Goal: Task Accomplishment & Management: Manage account settings

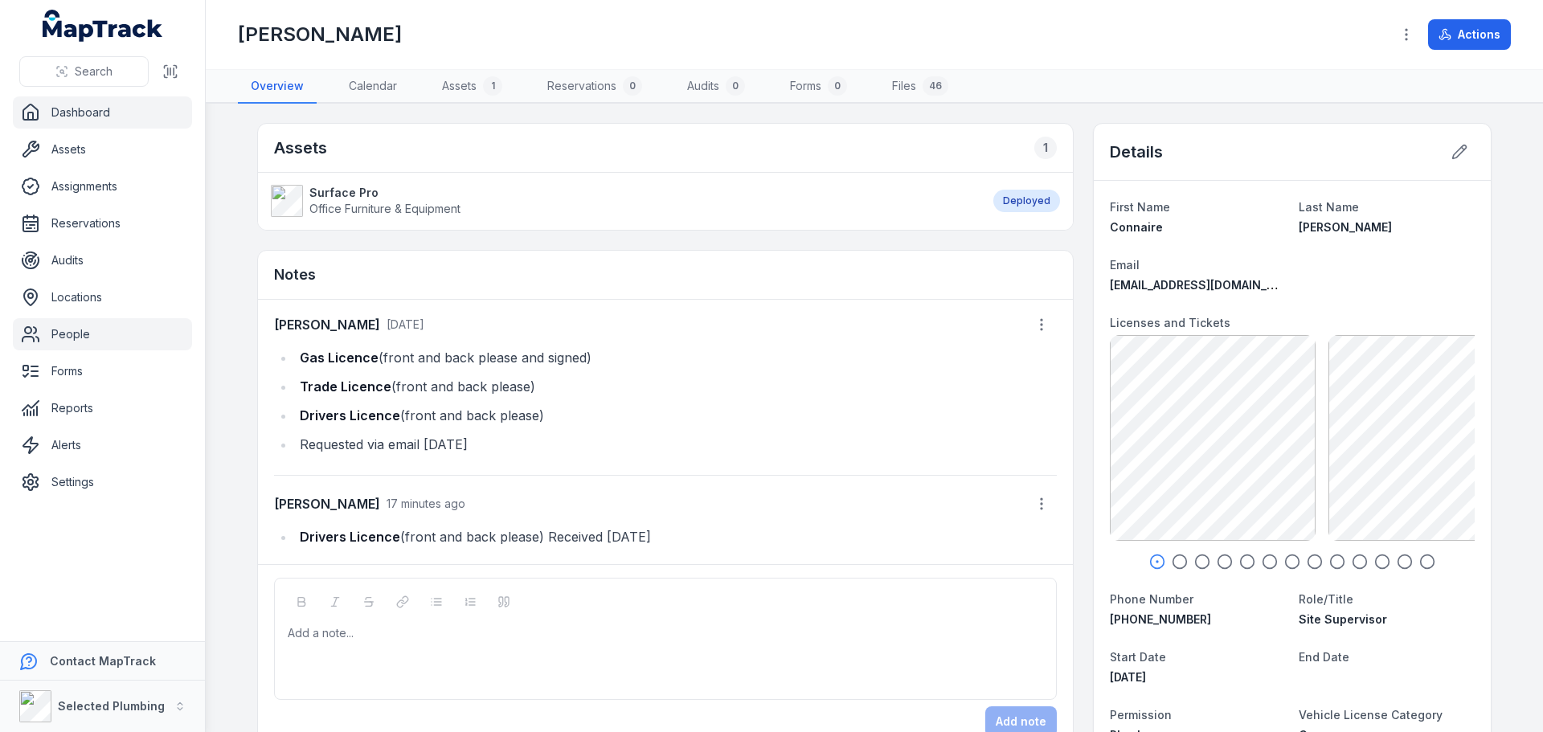
click at [79, 119] on link "Dashboard" at bounding box center [102, 112] width 179 height 32
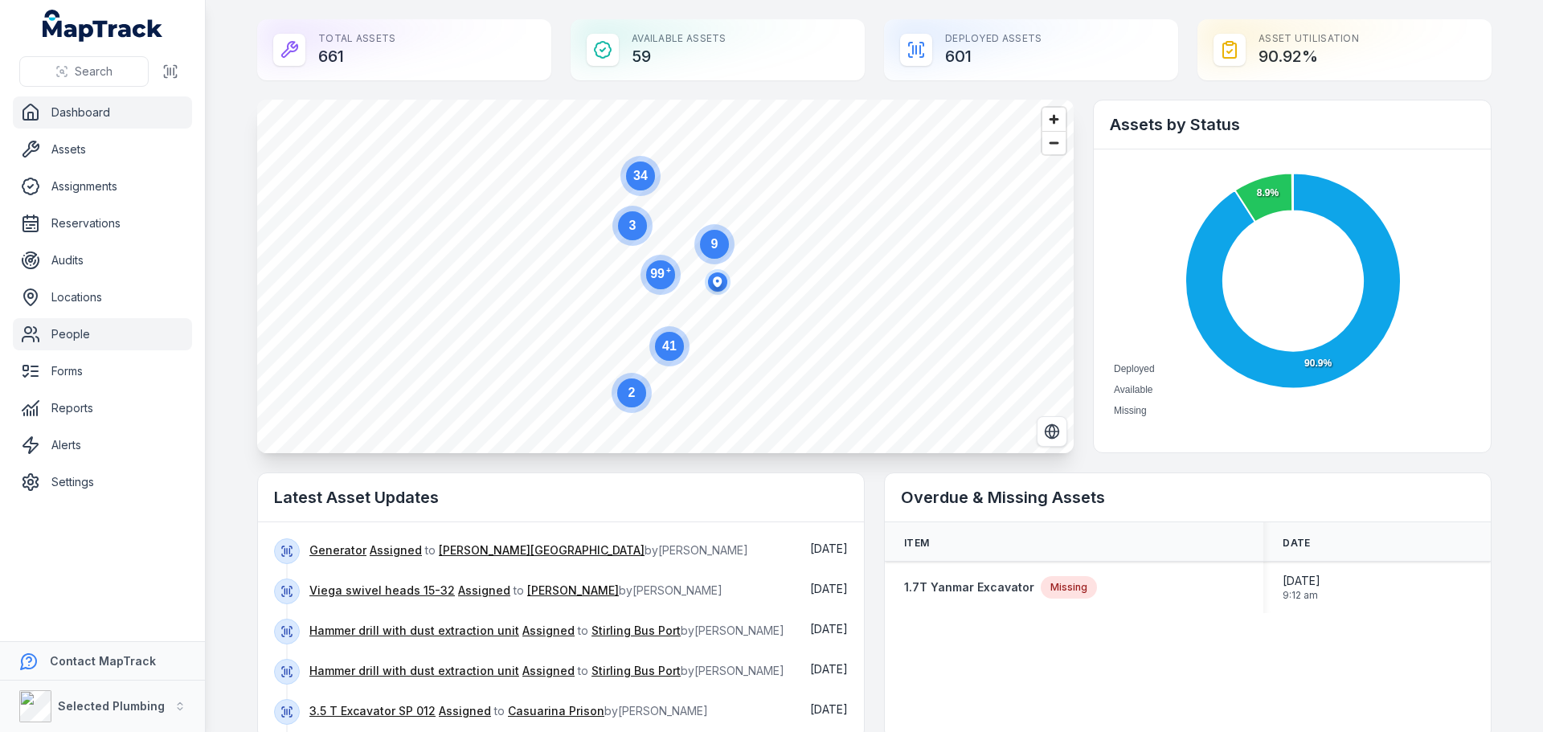
drag, startPoint x: 62, startPoint y: 327, endPoint x: 69, endPoint y: 319, distance: 10.8
click at [62, 327] on link "People" at bounding box center [102, 334] width 179 height 32
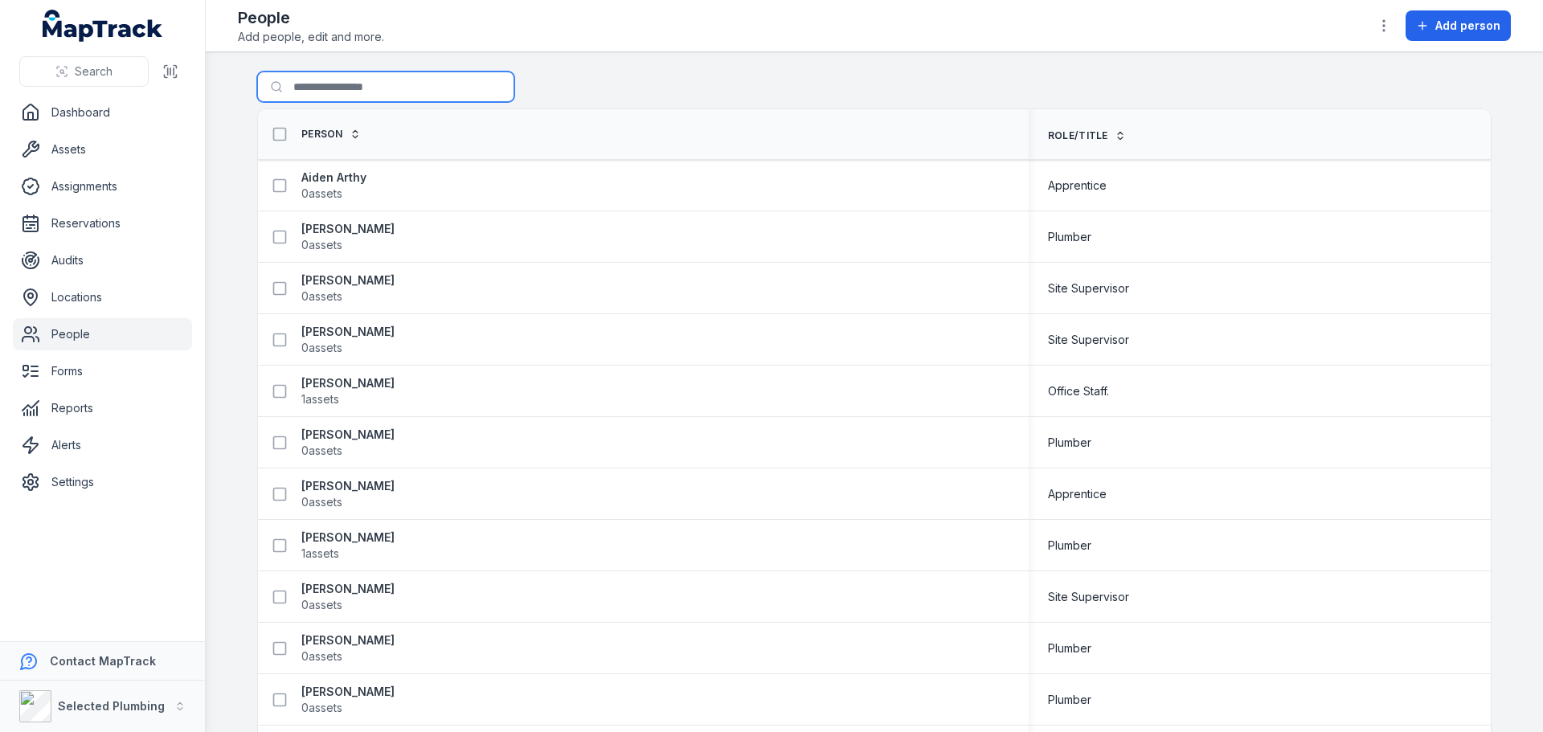
drag, startPoint x: 343, startPoint y: 97, endPoint x: 337, endPoint y: 77, distance: 21.1
click at [343, 97] on input "Search for people" at bounding box center [385, 87] width 257 height 31
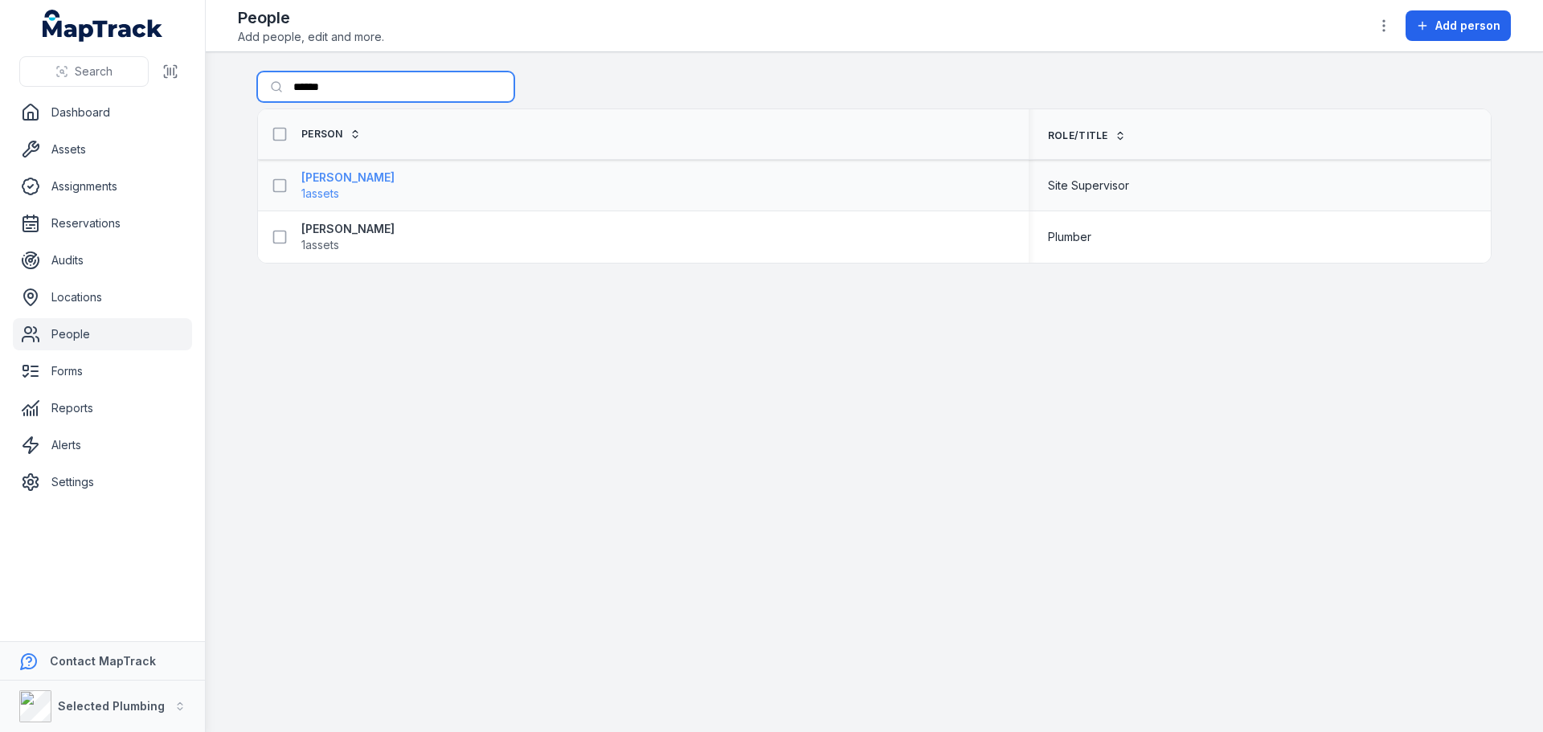
type input "******"
click at [374, 182] on strong "[PERSON_NAME]" at bounding box center [347, 178] width 93 height 16
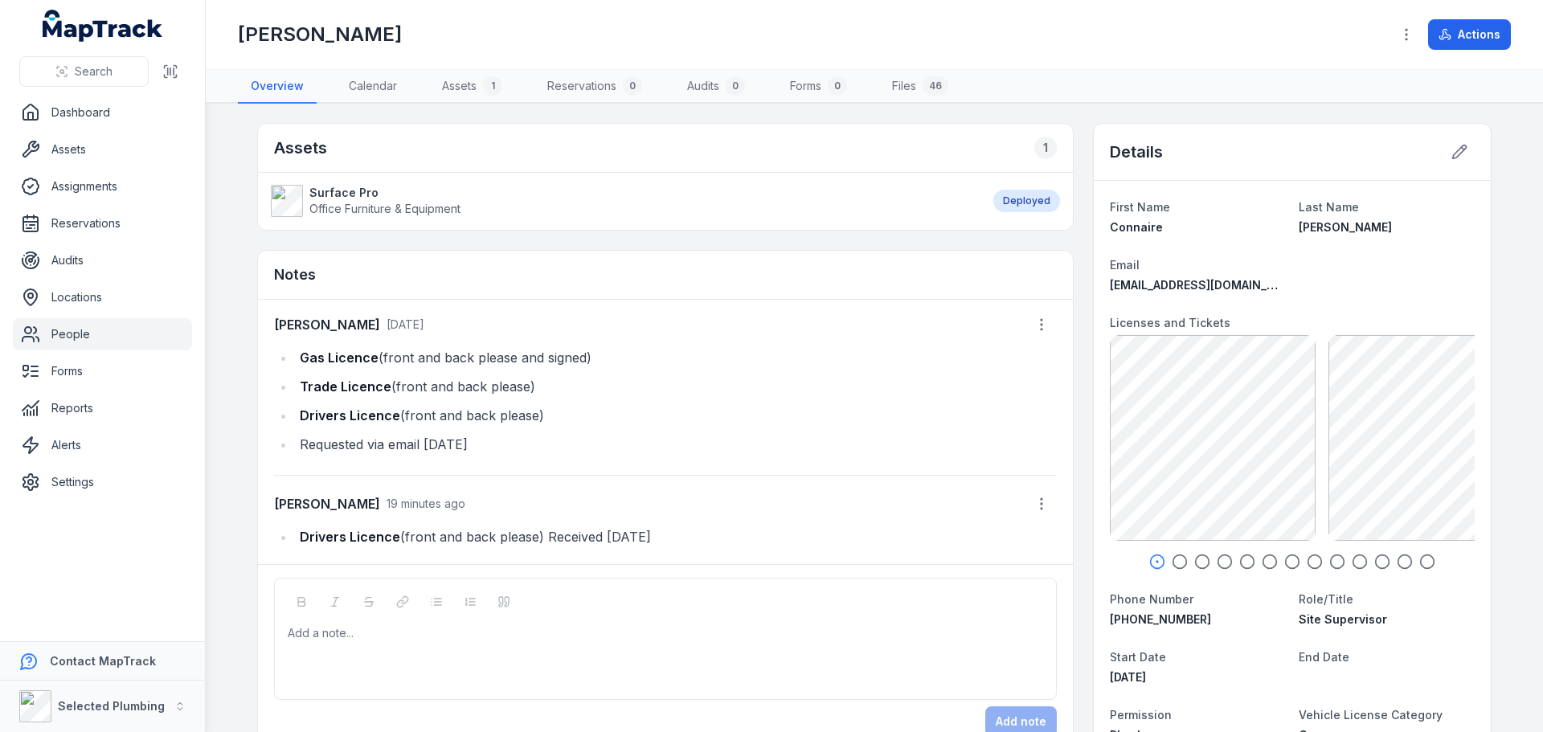
click at [73, 329] on link "People" at bounding box center [102, 334] width 179 height 32
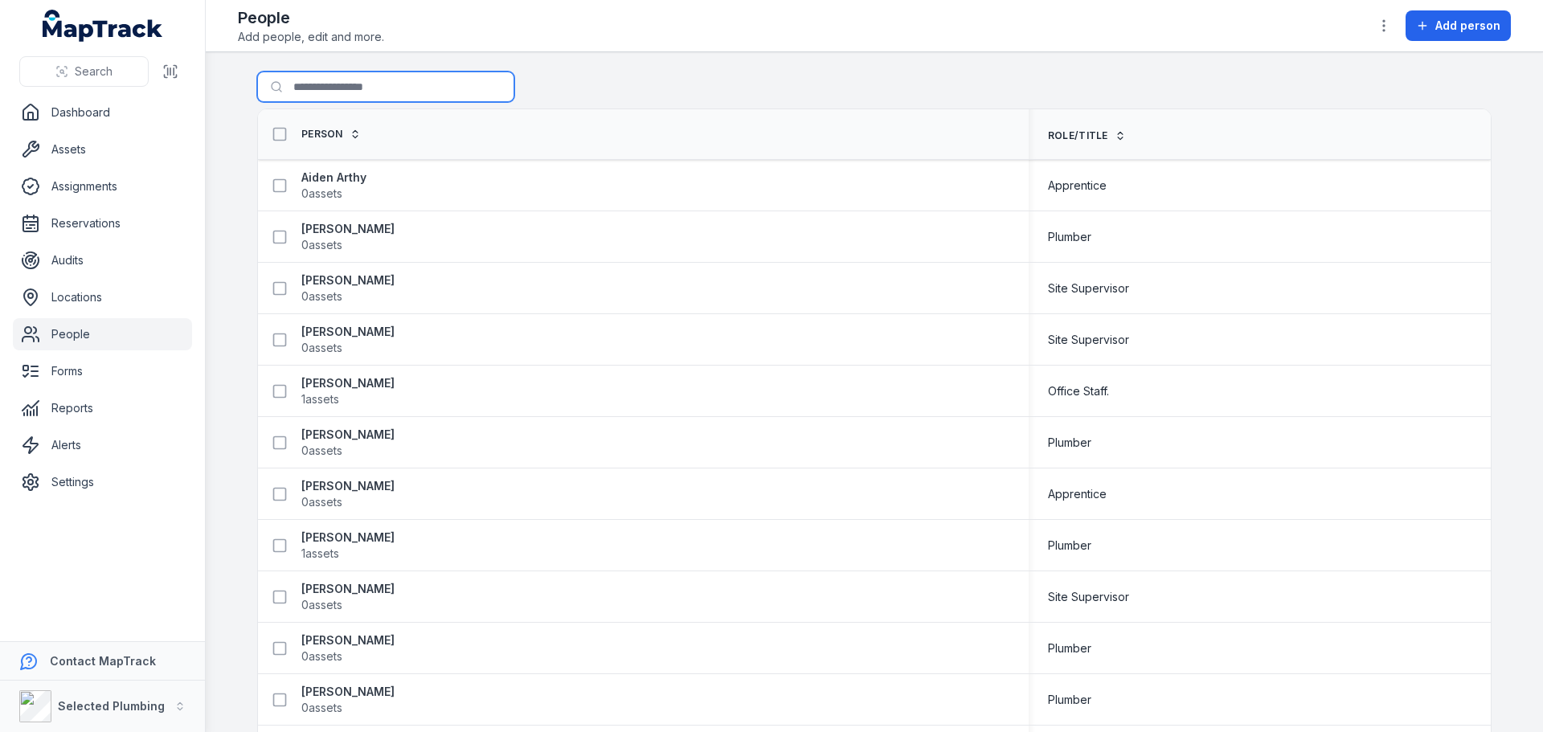
click at [325, 84] on input "Search for people" at bounding box center [385, 87] width 257 height 31
type input "*****"
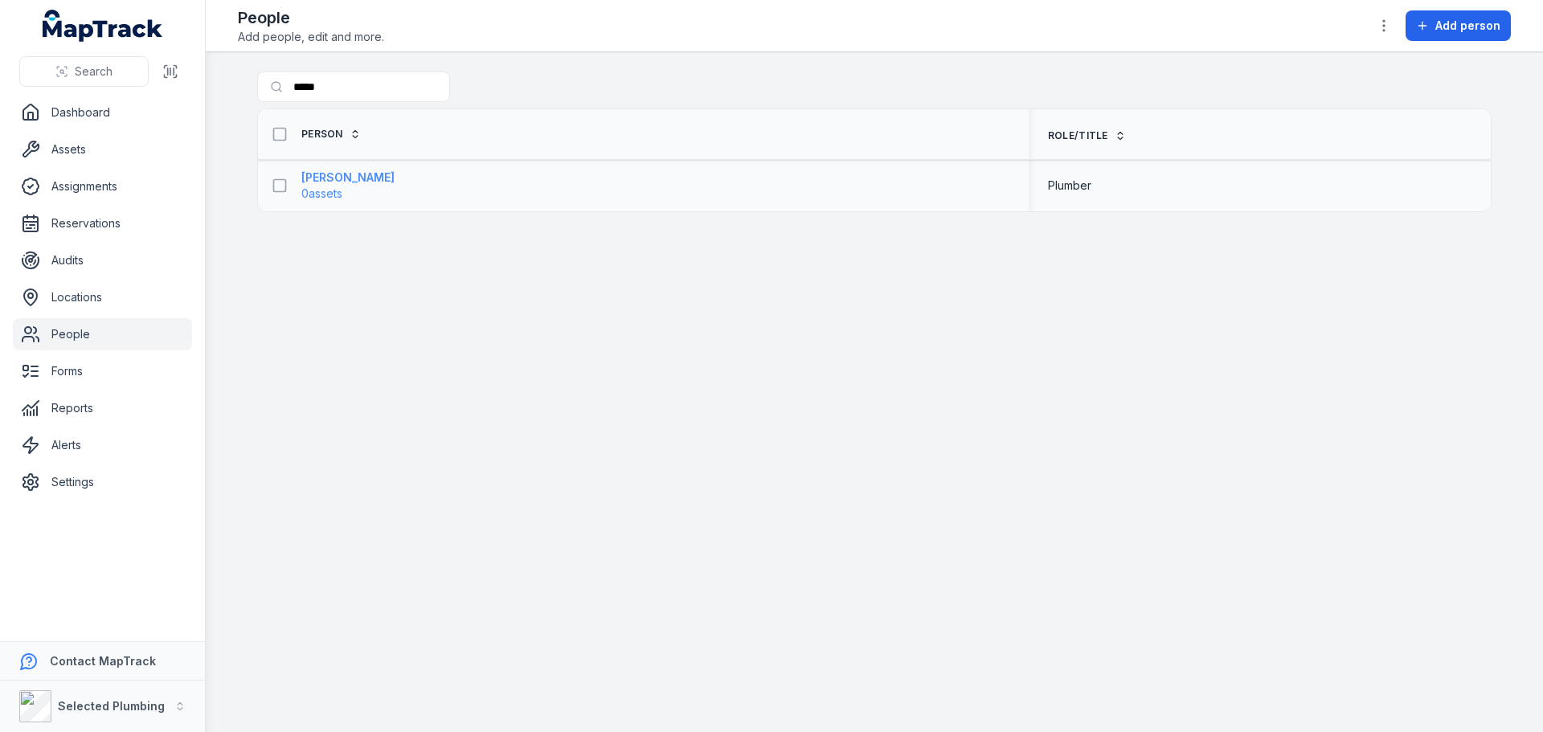
click at [313, 181] on strong "[PERSON_NAME]" at bounding box center [347, 178] width 93 height 16
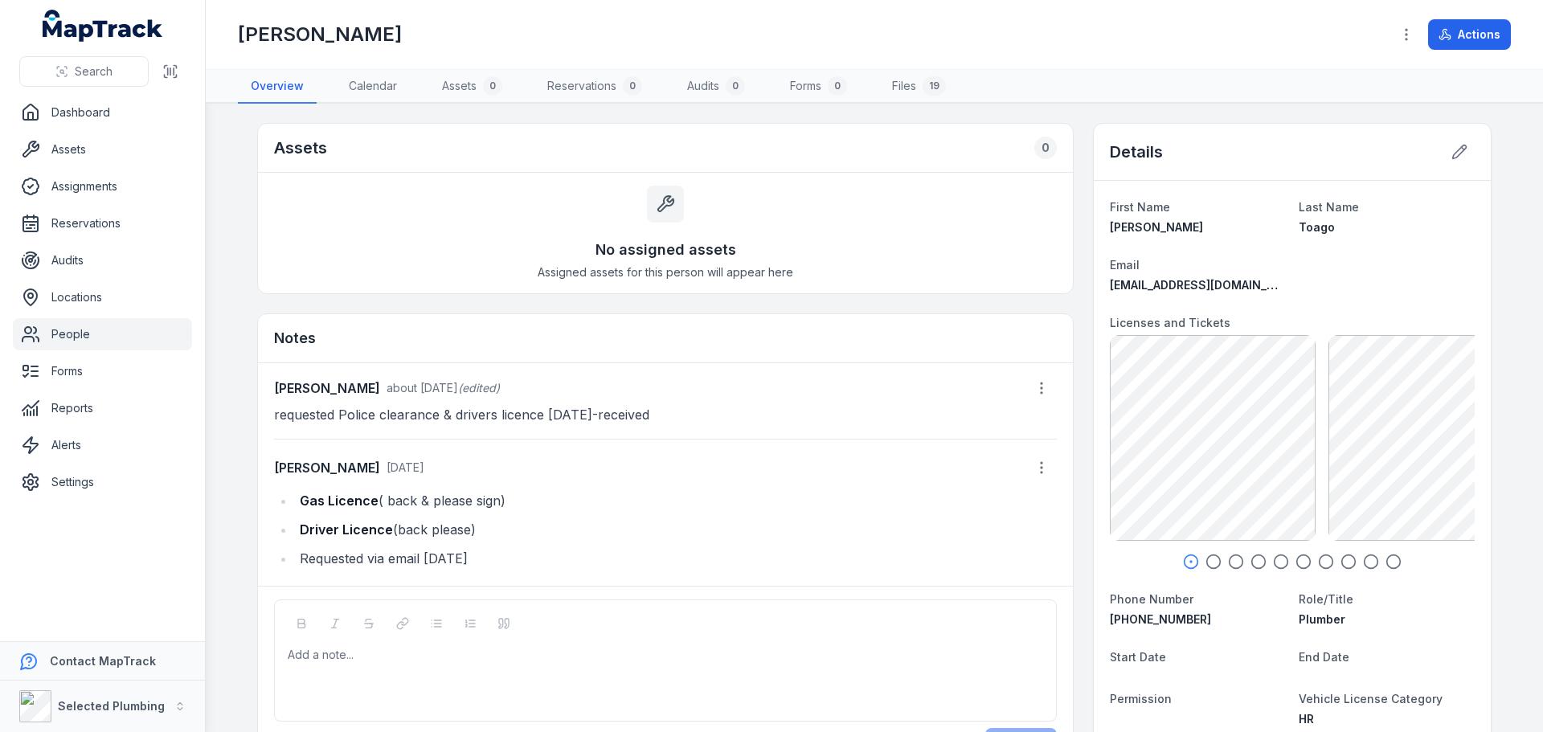
click at [1217, 557] on div at bounding box center [1292, 562] width 365 height 16
click at [1211, 558] on icon "button" at bounding box center [1213, 562] width 16 height 16
click at [1230, 561] on icon "button" at bounding box center [1236, 562] width 16 height 16
click at [1250, 558] on icon "button" at bounding box center [1258, 562] width 16 height 16
click at [1273, 562] on icon "button" at bounding box center [1281, 562] width 16 height 16
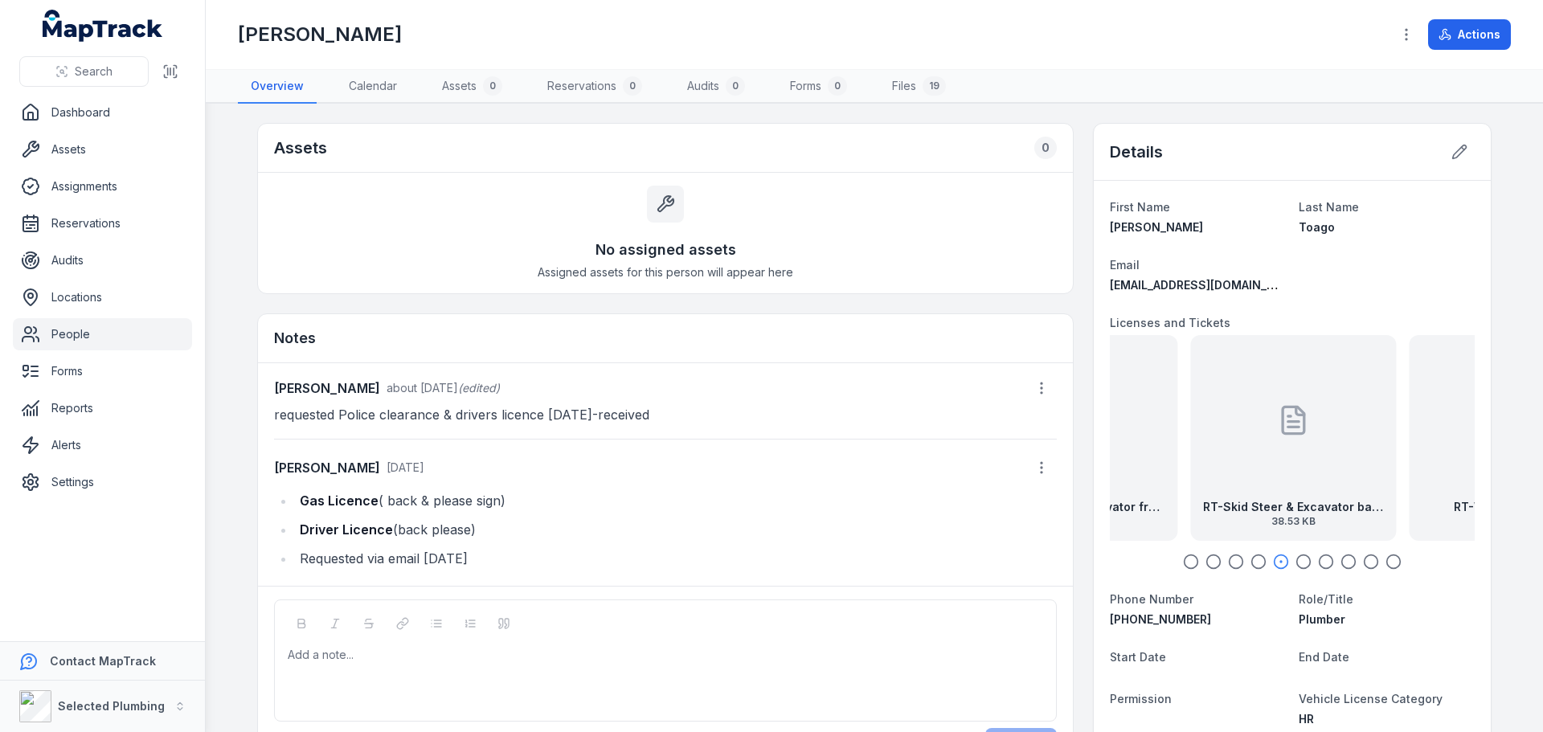
click at [1299, 562] on icon "button" at bounding box center [1303, 562] width 16 height 16
click at [1318, 563] on icon "button" at bounding box center [1326, 562] width 16 height 16
click at [1340, 563] on icon "button" at bounding box center [1348, 562] width 16 height 16
click at [1363, 563] on icon "button" at bounding box center [1371, 562] width 16 height 16
click at [1387, 563] on icon "button" at bounding box center [1393, 562] width 16 height 16
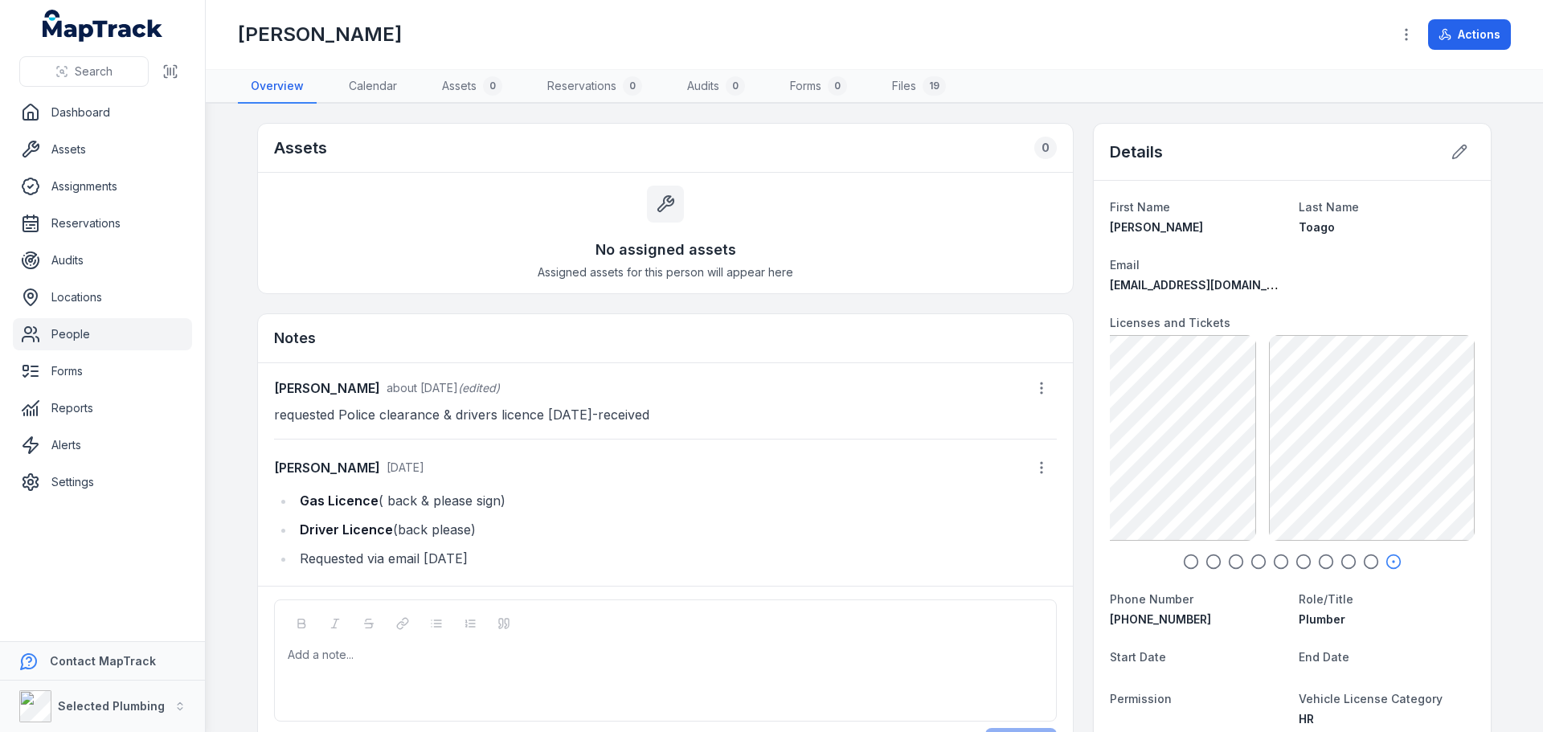
click at [1364, 563] on icon "button" at bounding box center [1371, 562] width 16 height 16
click at [1340, 565] on icon "button" at bounding box center [1348, 562] width 16 height 16
click at [1326, 562] on circle "button" at bounding box center [1327, 562] width 14 height 14
click at [1306, 560] on div at bounding box center [1292, 562] width 365 height 16
click at [1299, 560] on icon "button" at bounding box center [1303, 562] width 16 height 16
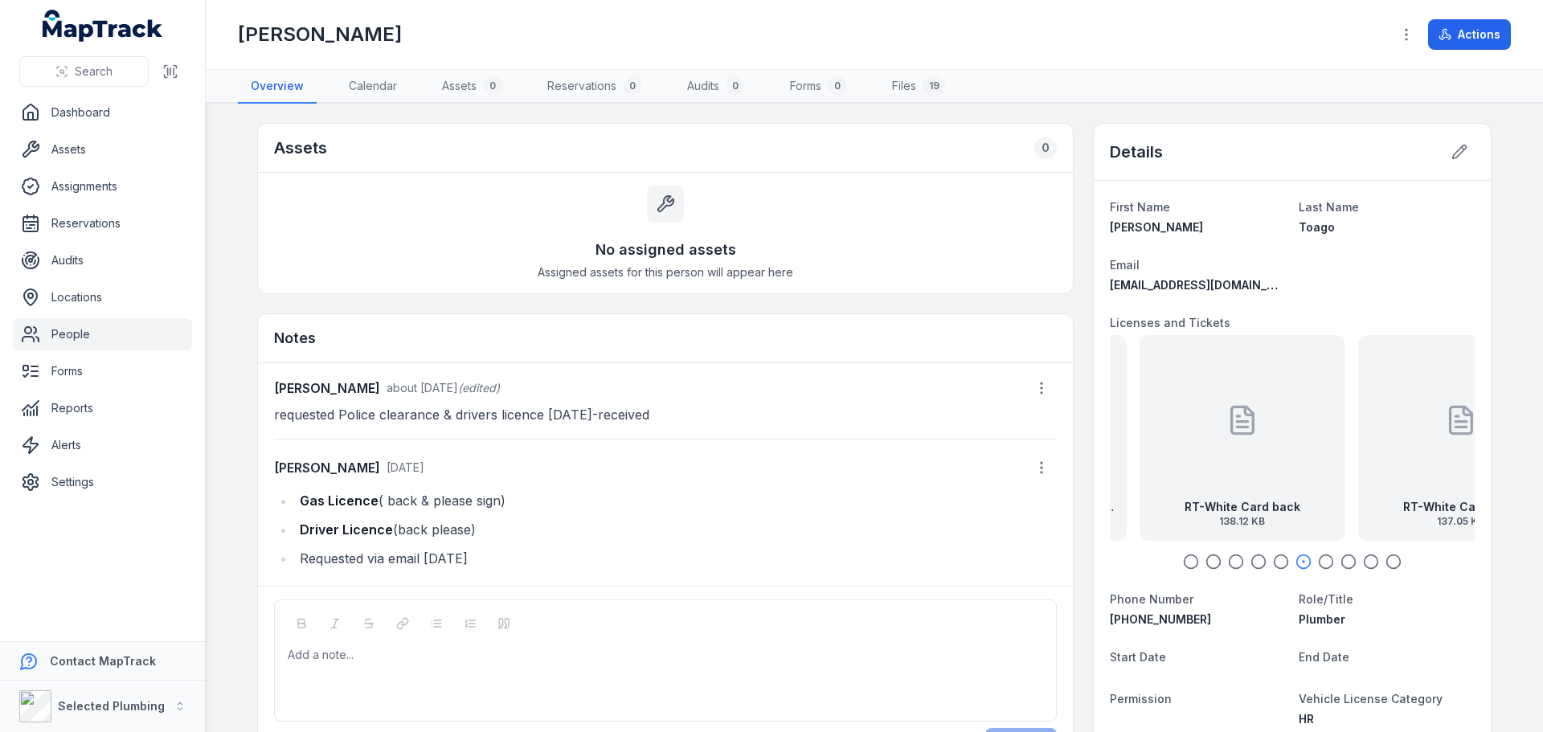
click at [1279, 563] on icon "button" at bounding box center [1281, 562] width 16 height 16
click at [1252, 563] on circle "button" at bounding box center [1259, 562] width 14 height 14
click at [1229, 561] on icon "button" at bounding box center [1236, 562] width 16 height 16
click at [1208, 561] on icon "button" at bounding box center [1213, 562] width 16 height 16
click at [1184, 560] on icon "button" at bounding box center [1191, 562] width 16 height 16
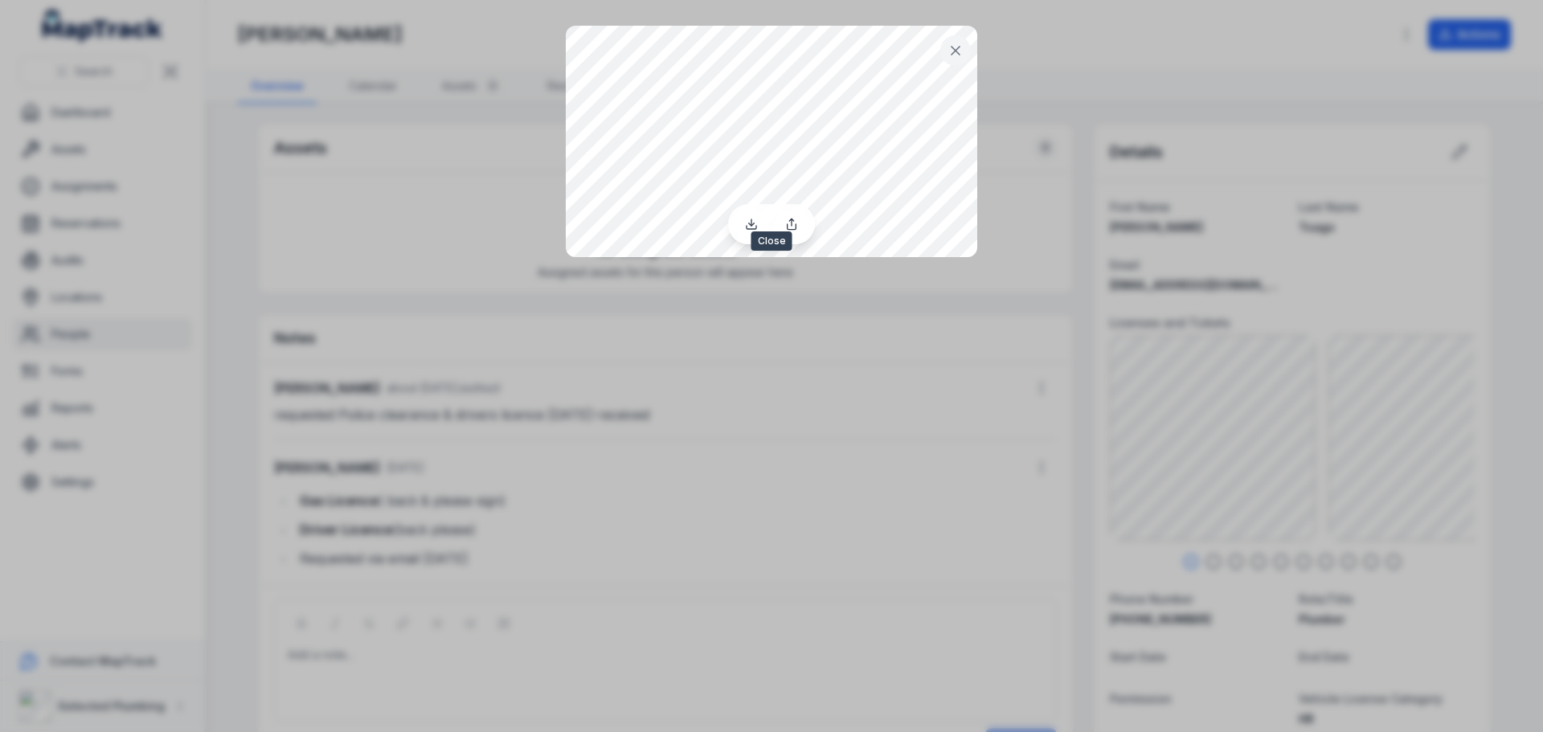
click at [954, 54] on icon at bounding box center [955, 51] width 16 height 16
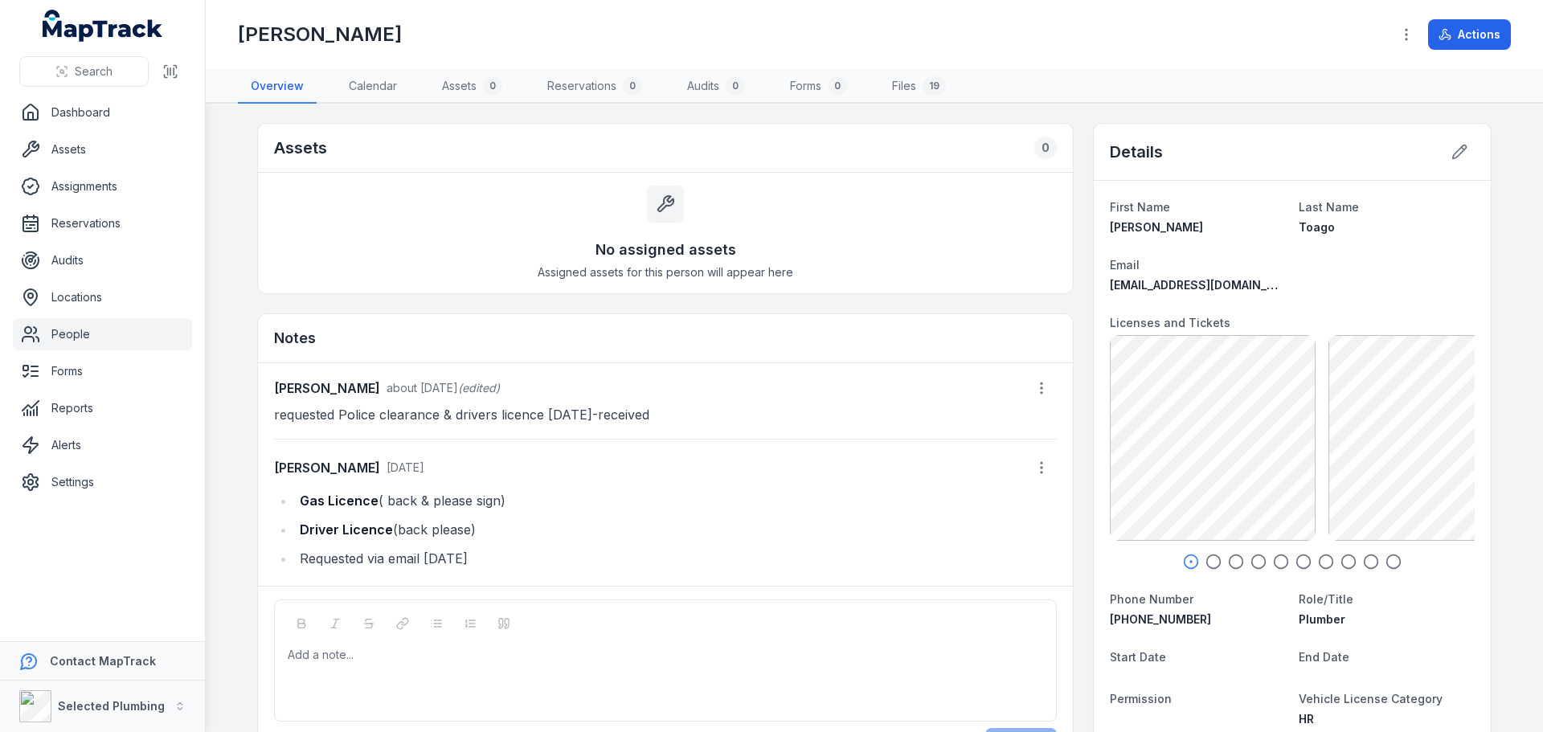
click at [1210, 563] on icon "button" at bounding box center [1213, 562] width 16 height 16
click at [1229, 563] on icon "button" at bounding box center [1236, 562] width 16 height 16
click at [1242, 559] on div at bounding box center [1292, 562] width 365 height 16
click at [1254, 564] on icon "button" at bounding box center [1258, 562] width 16 height 16
click at [1275, 564] on icon "button" at bounding box center [1281, 562] width 16 height 16
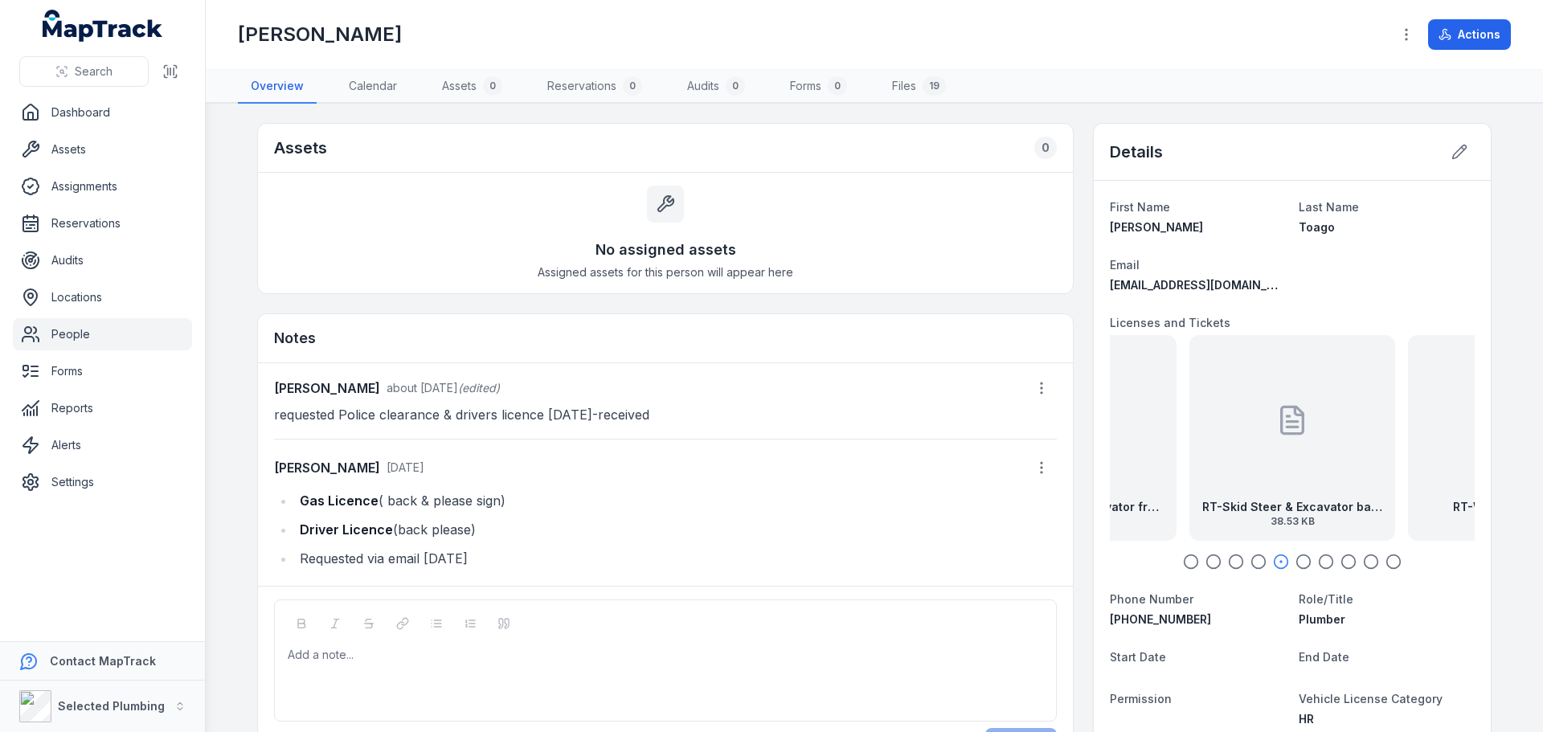
click at [1297, 560] on icon "button" at bounding box center [1303, 562] width 16 height 16
click at [1320, 561] on icon "button" at bounding box center [1326, 562] width 16 height 16
click at [1301, 561] on icon "button" at bounding box center [1303, 562] width 16 height 16
click at [1318, 561] on icon "button" at bounding box center [1326, 562] width 16 height 16
click at [1345, 561] on icon "button" at bounding box center [1348, 562] width 16 height 16
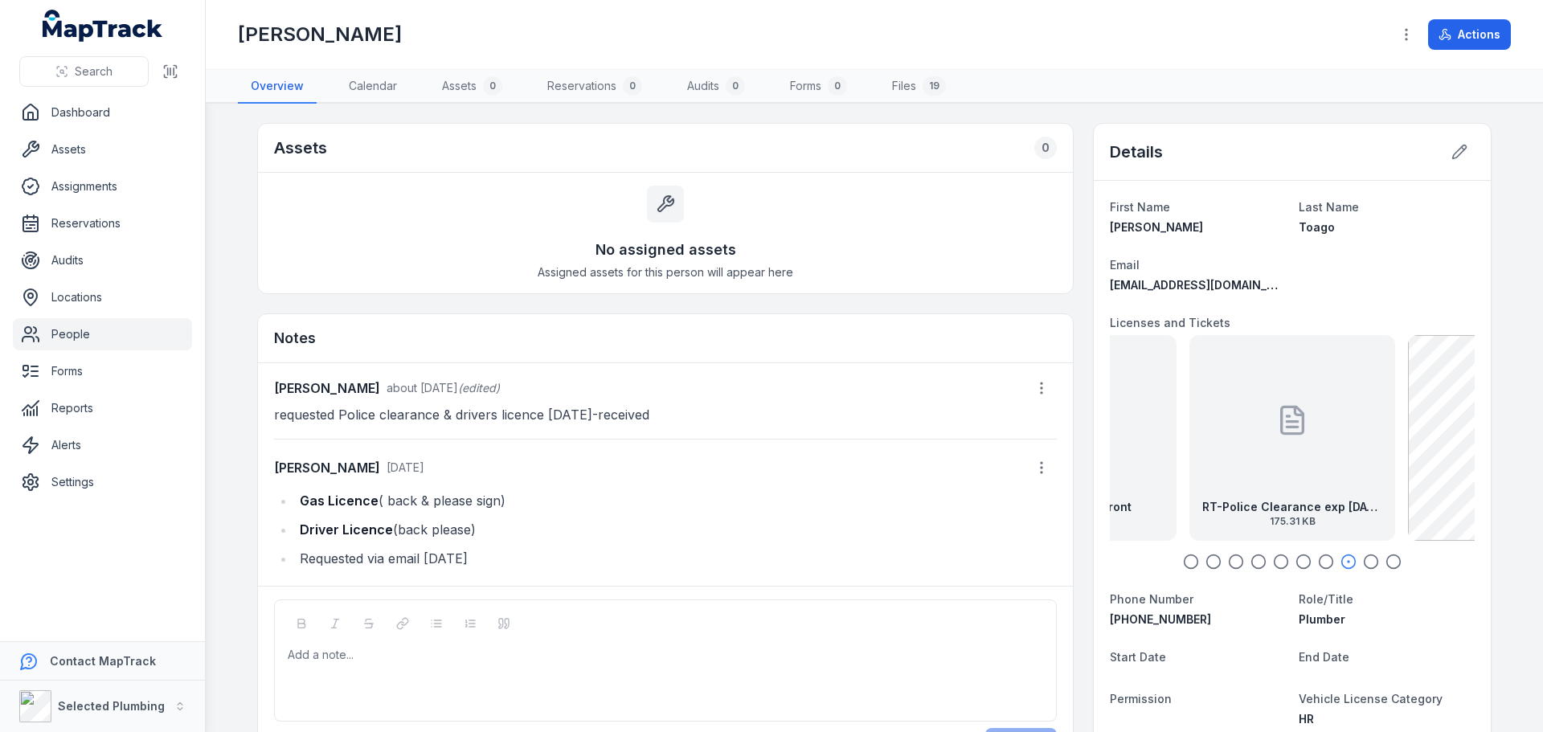
click at [1363, 562] on icon "button" at bounding box center [1371, 562] width 16 height 16
click at [1385, 562] on icon "button" at bounding box center [1393, 562] width 16 height 16
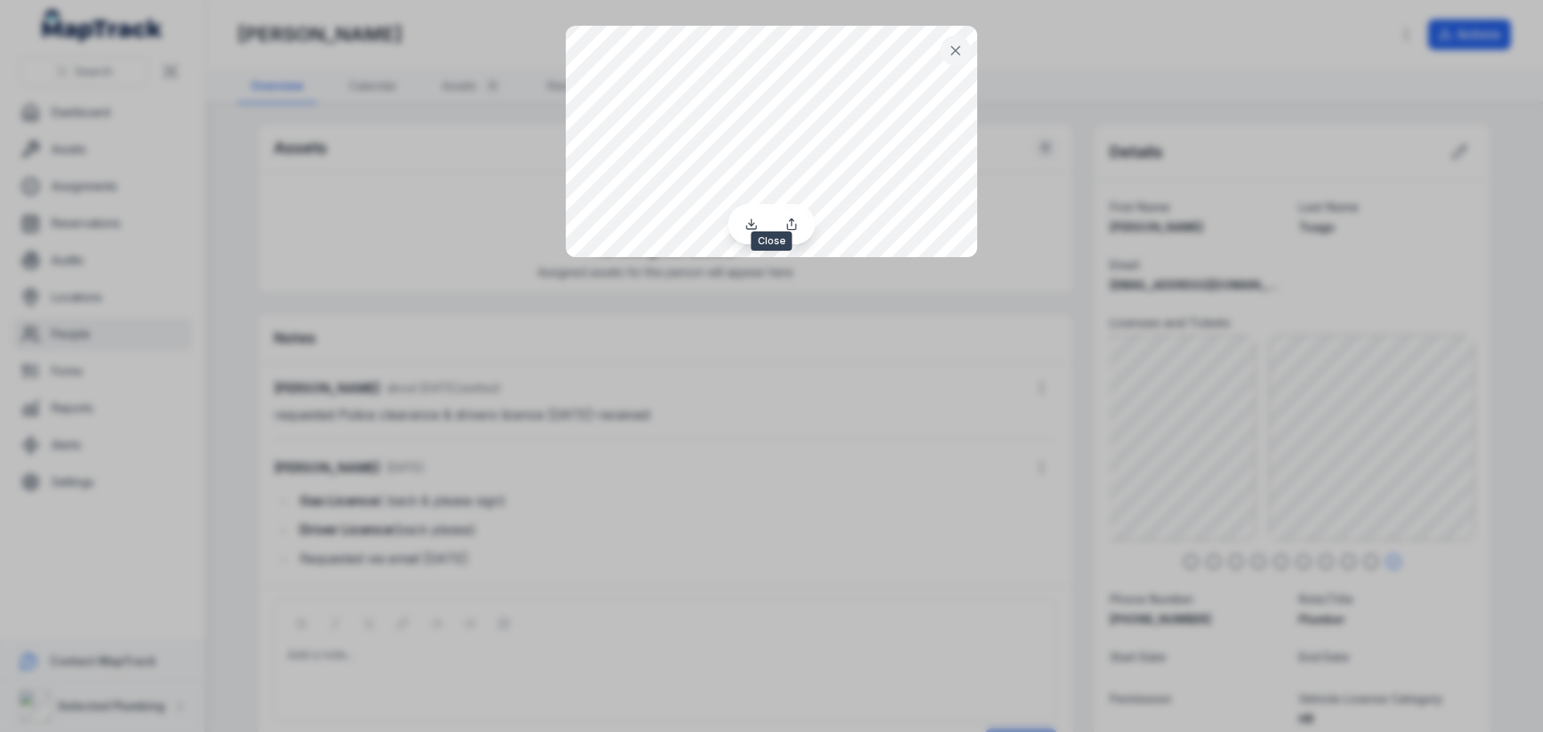
click at [954, 56] on icon at bounding box center [955, 51] width 16 height 16
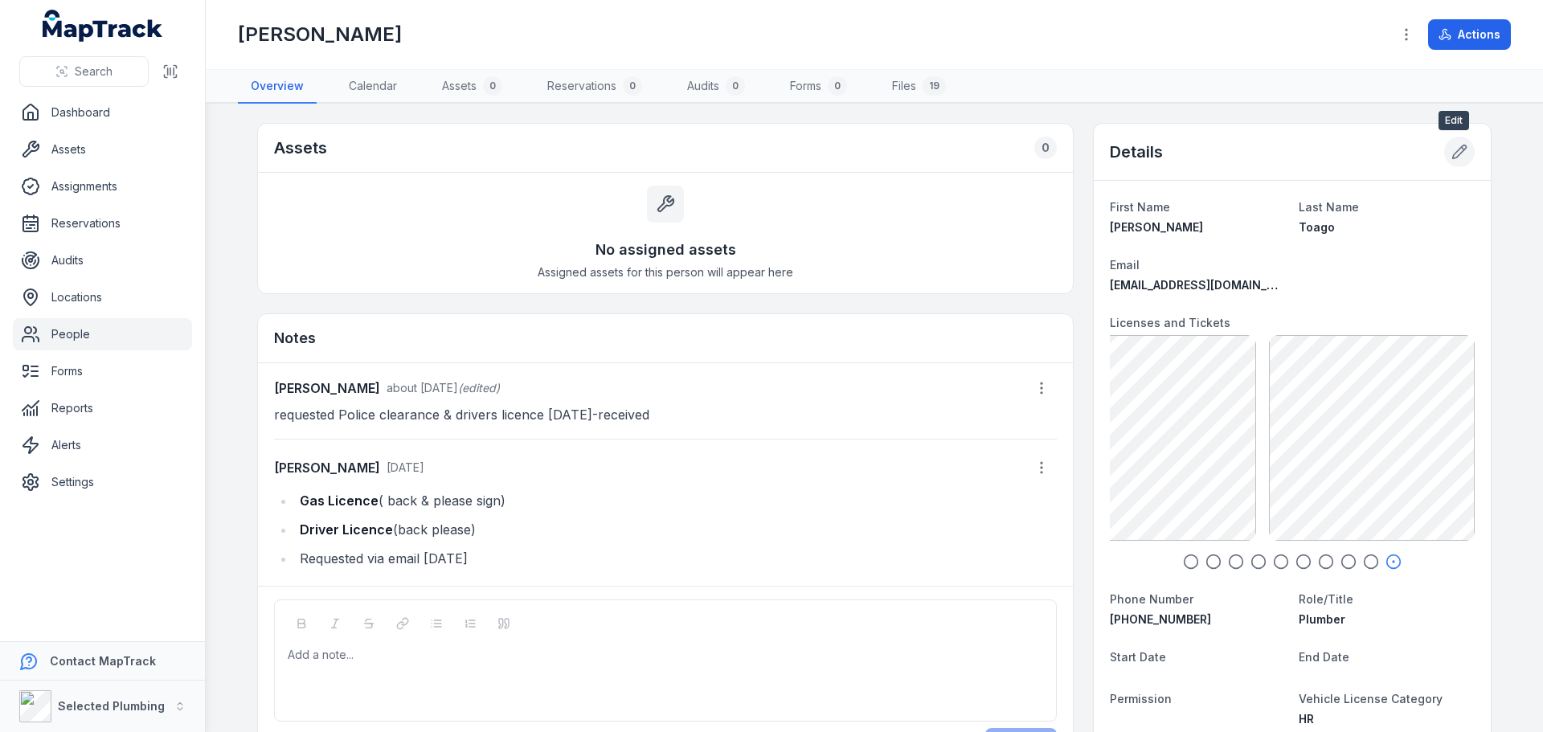
click at [1467, 148] on button at bounding box center [1459, 152] width 31 height 31
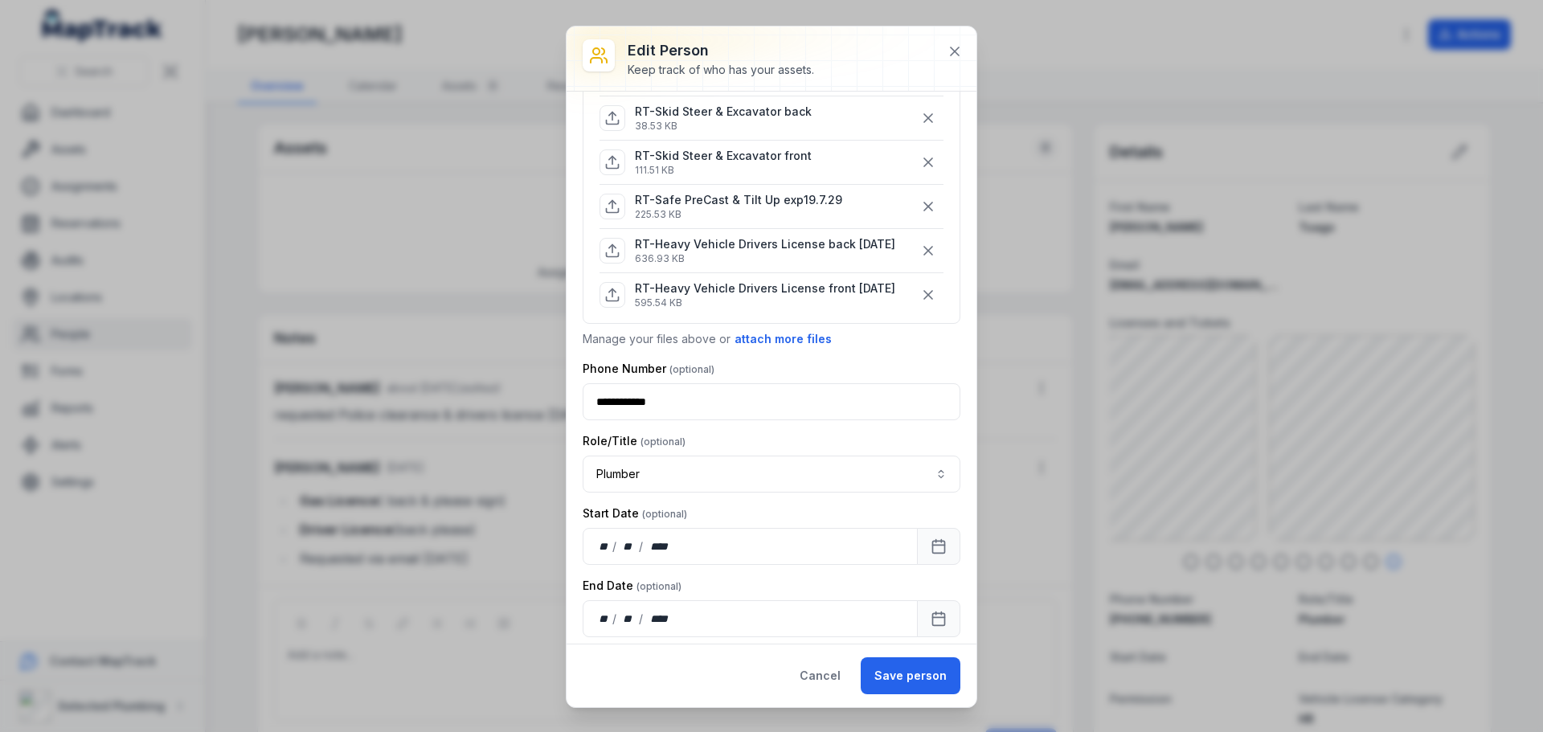
scroll to position [402, 0]
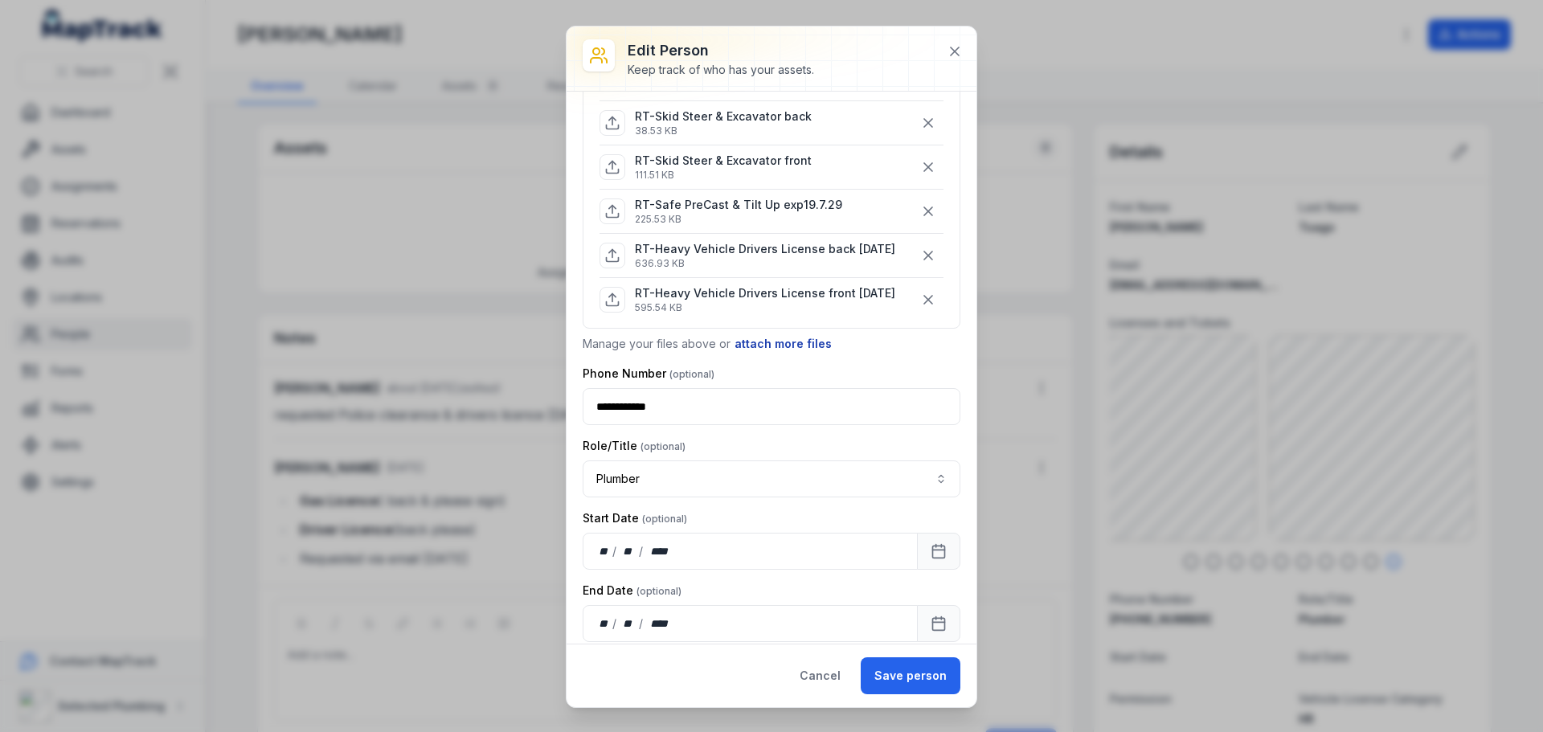
click at [776, 344] on button "attach more files" at bounding box center [783, 344] width 99 height 18
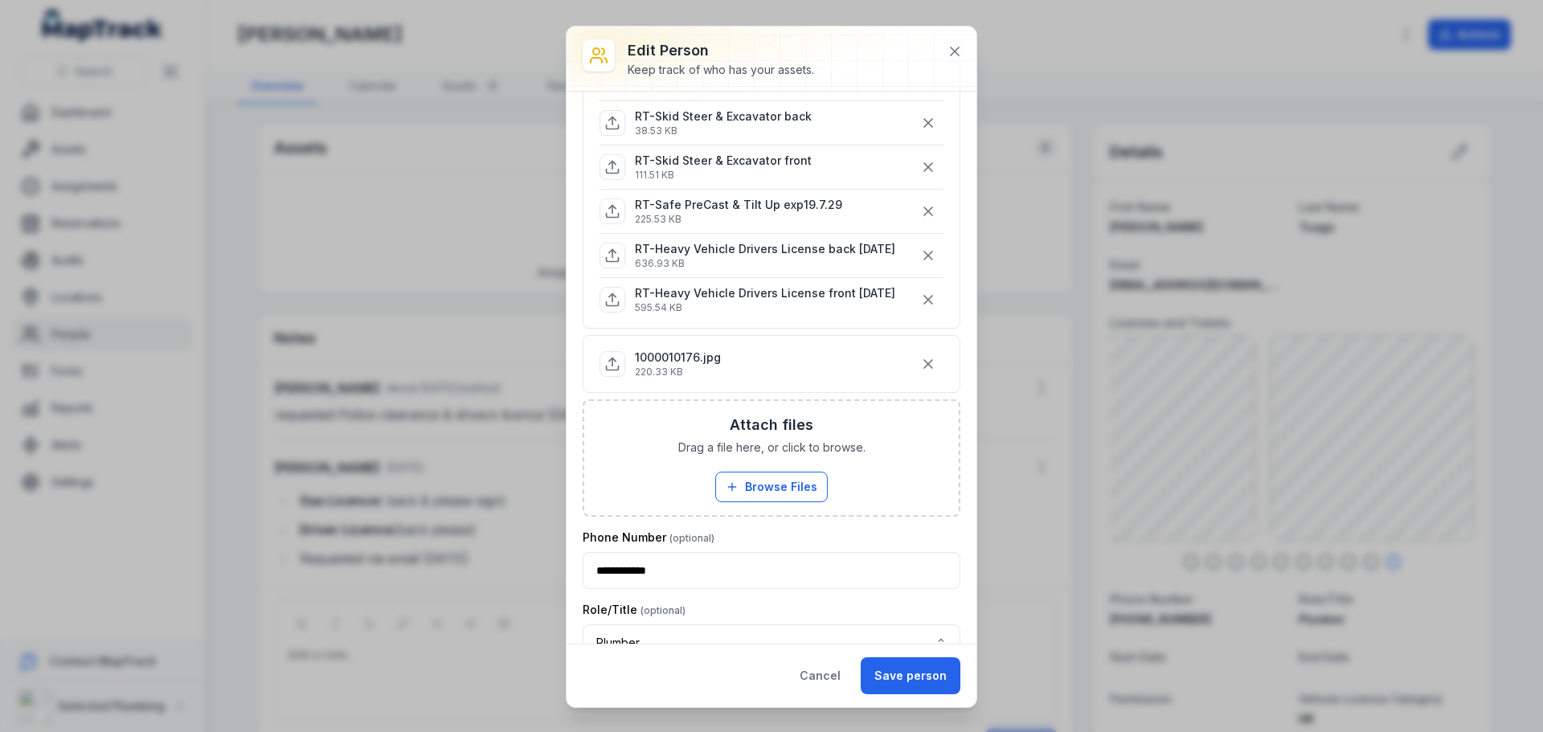
drag, startPoint x: 672, startPoint y: 358, endPoint x: 624, endPoint y: 372, distance: 49.3
click at [624, 374] on div "1000010176.jpg 220.33 KB" at bounding box center [659, 364] width 121 height 29
click at [682, 355] on p "1000010176.jpg" at bounding box center [678, 358] width 86 height 16
click at [920, 366] on icon "button" at bounding box center [928, 364] width 16 height 16
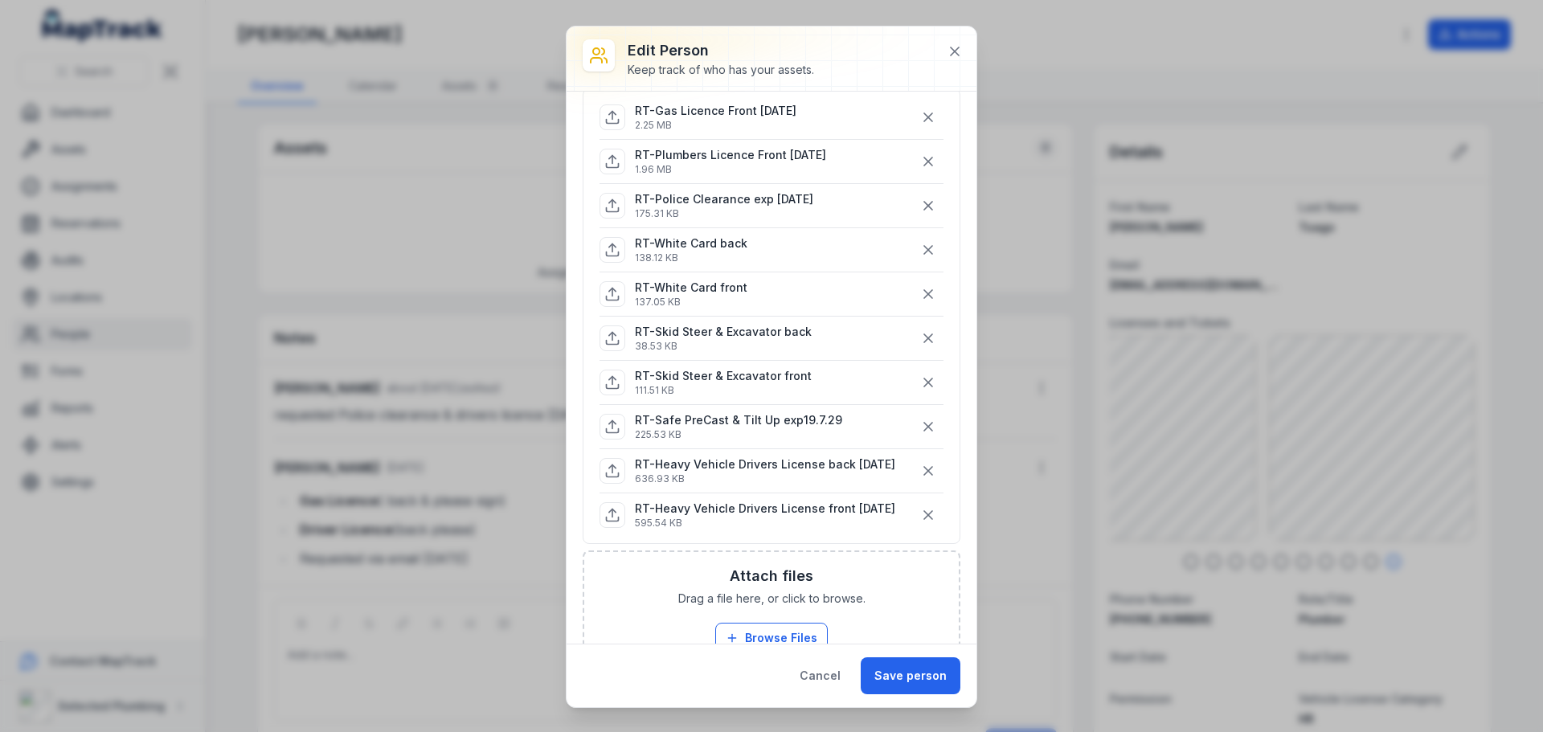
scroll to position [161, 0]
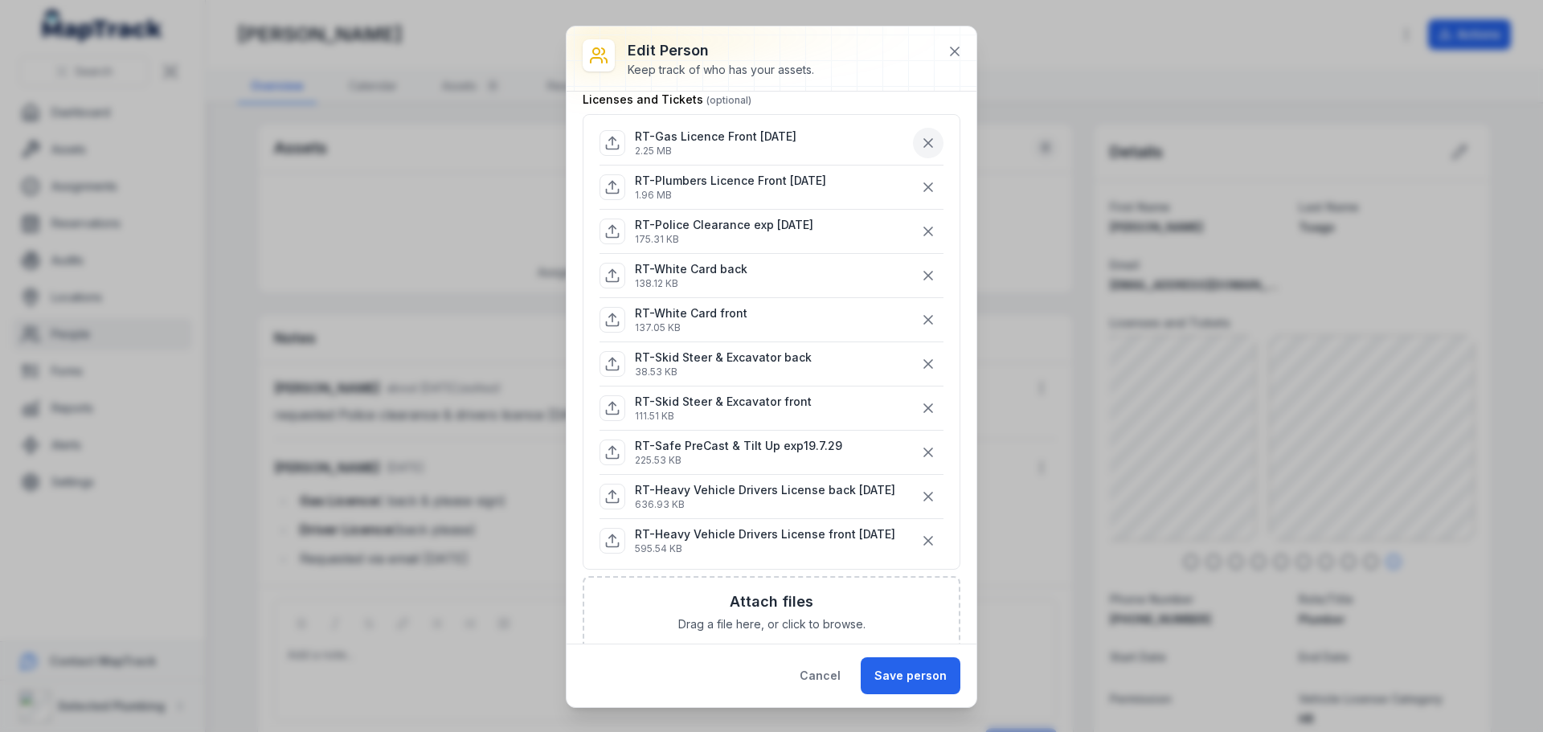
click at [923, 141] on icon "button" at bounding box center [928, 143] width 16 height 16
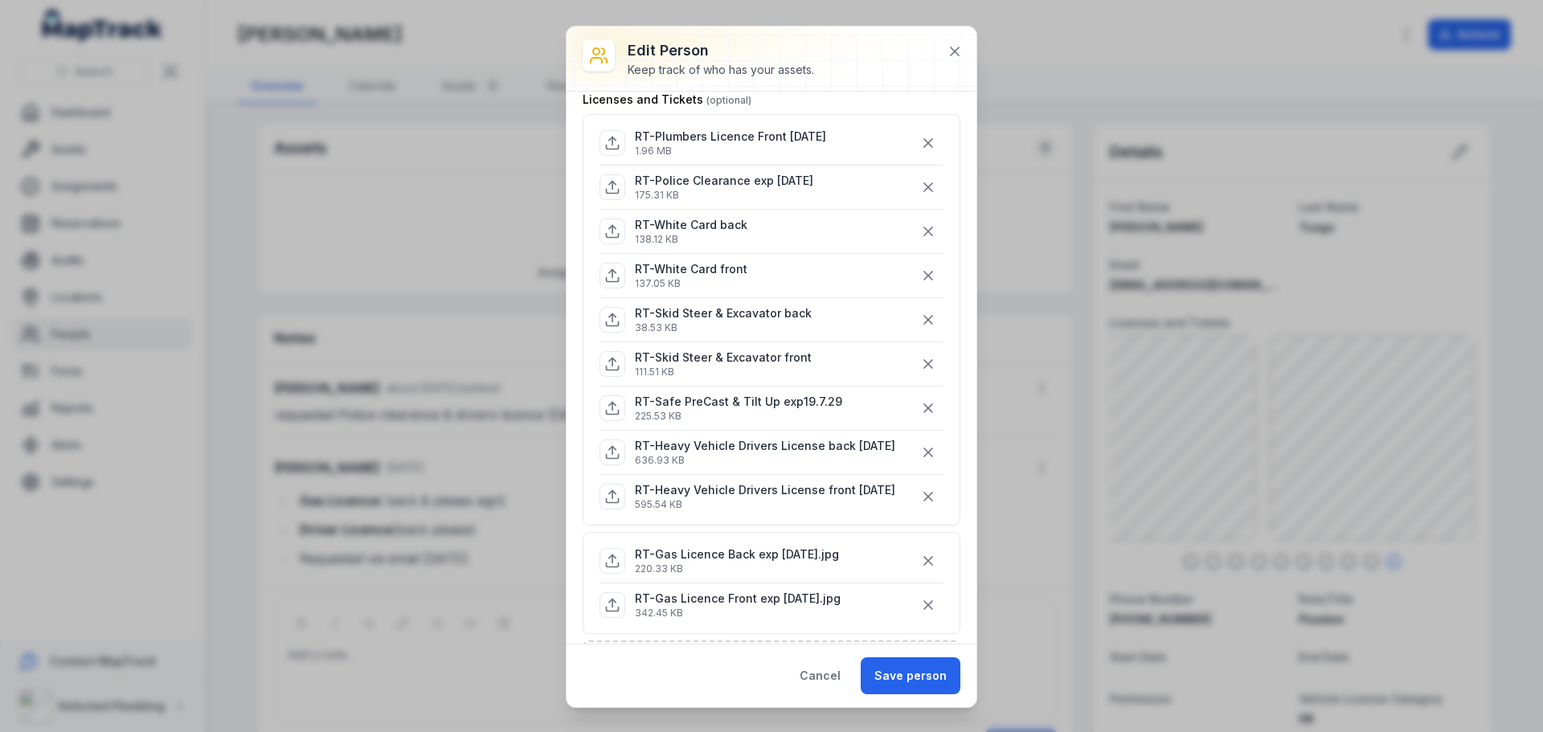
scroll to position [241, 0]
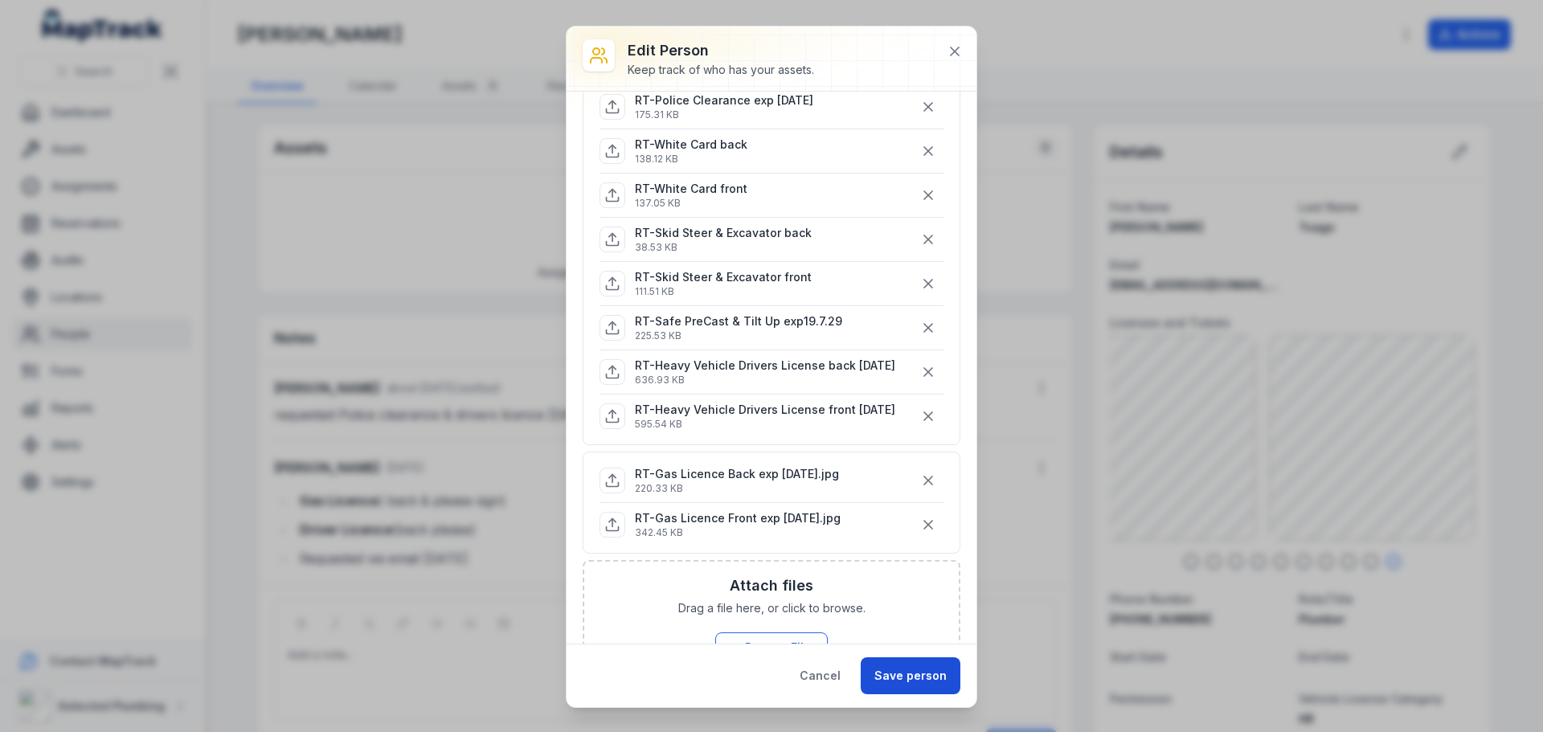
click at [920, 669] on button "Save person" at bounding box center [911, 675] width 100 height 37
